Goal: Information Seeking & Learning: Learn about a topic

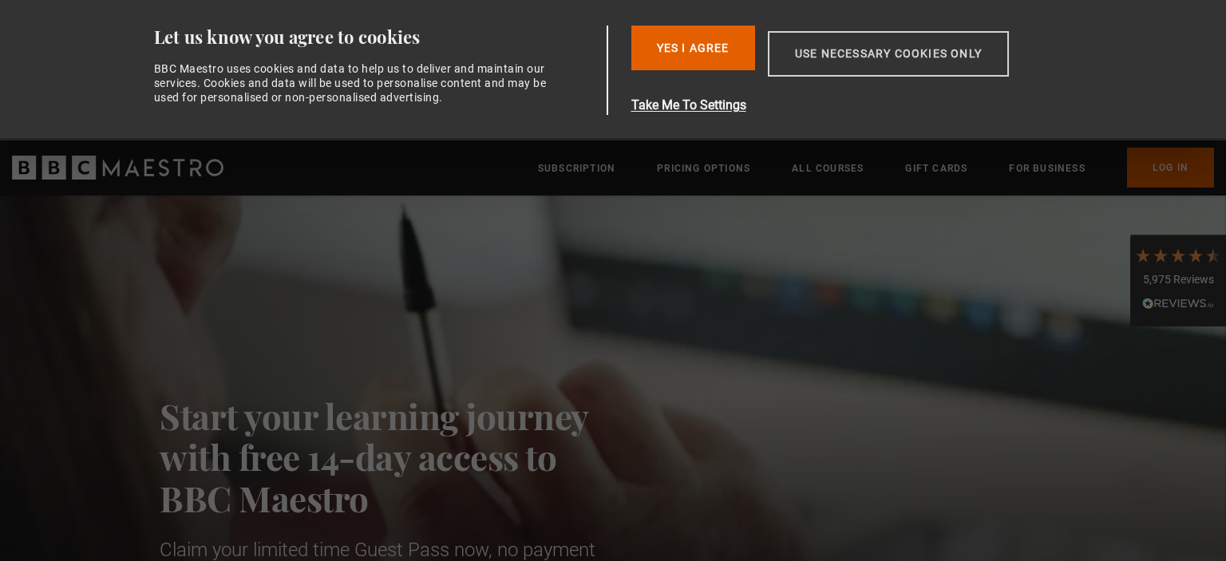
click at [835, 60] on button "Use necessary cookies only" at bounding box center [888, 53] width 241 height 45
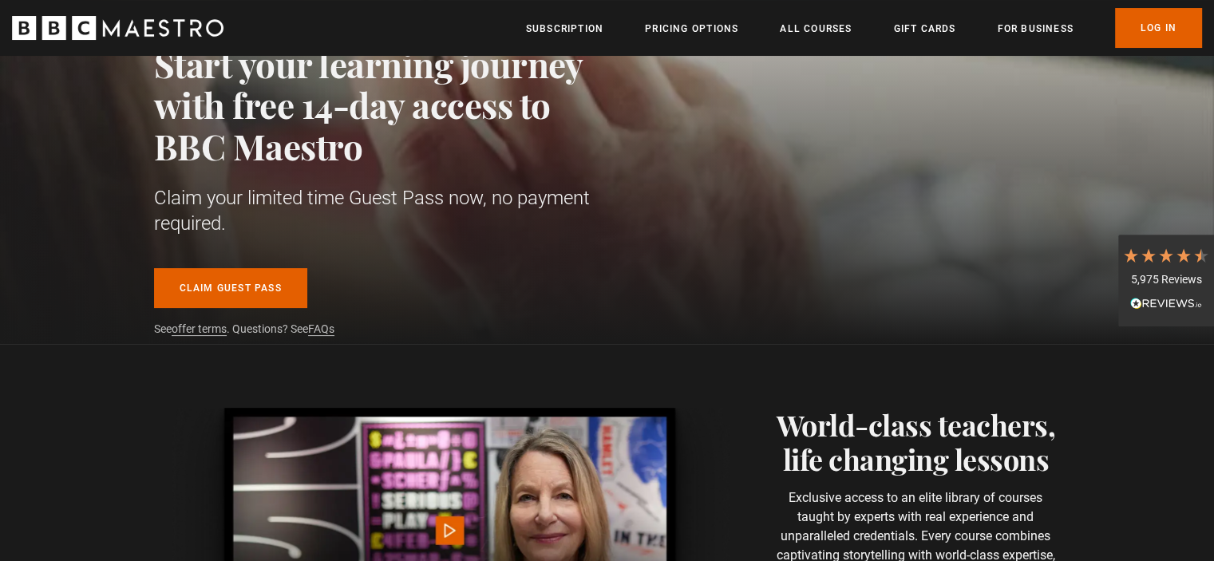
scroll to position [425, 0]
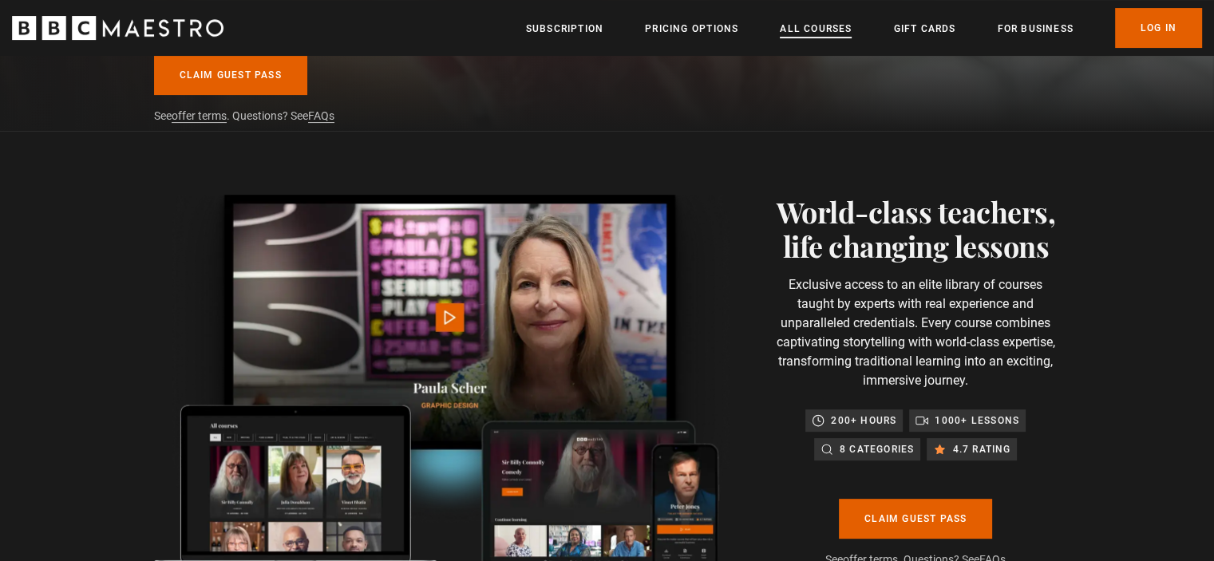
click at [805, 31] on link "All Courses" at bounding box center [816, 29] width 72 height 16
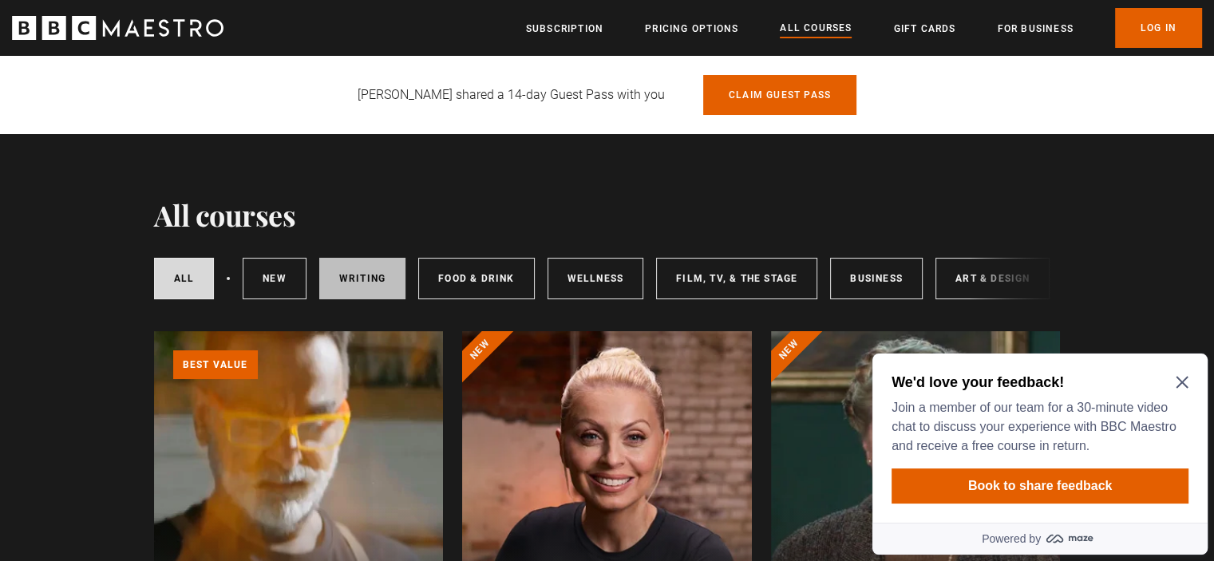
click at [367, 287] on link "Writing" at bounding box center [362, 279] width 86 height 42
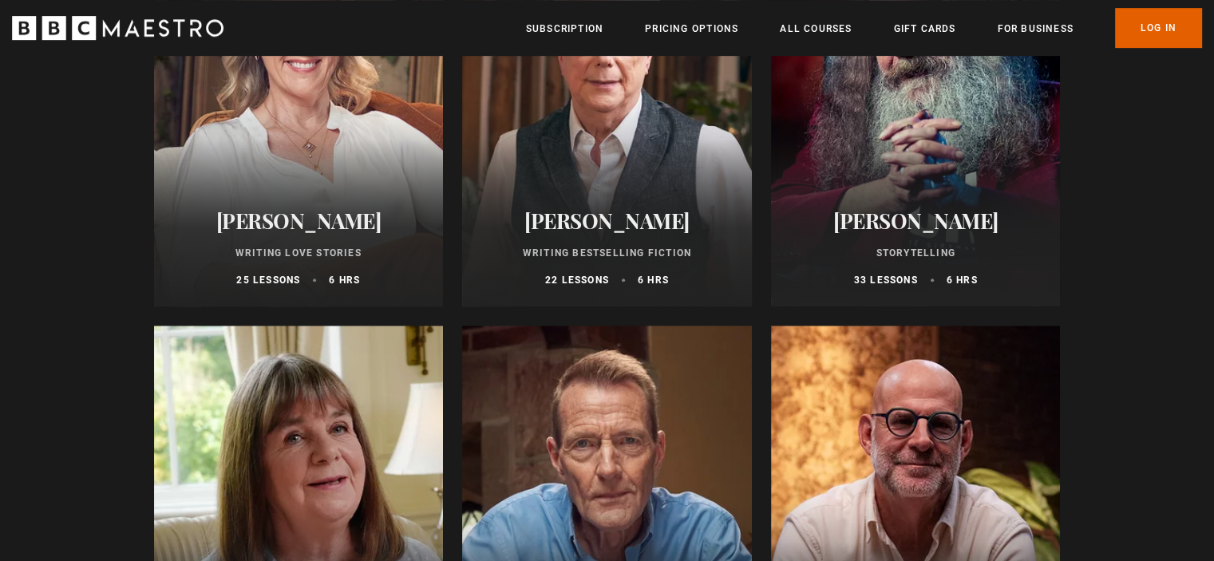
scroll to position [851, 0]
